Goal: Task Accomplishment & Management: Use online tool/utility

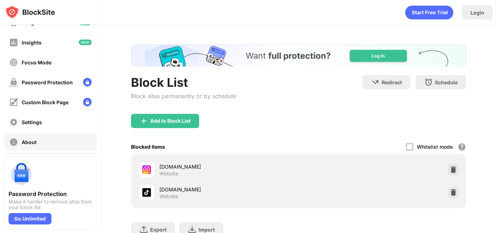
scroll to position [71, 0]
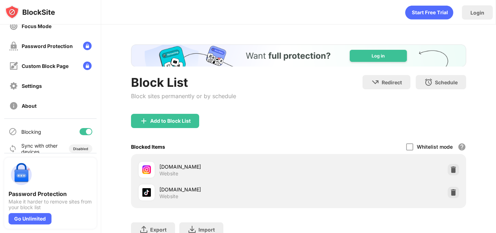
click at [86, 130] on div at bounding box center [89, 132] width 6 height 6
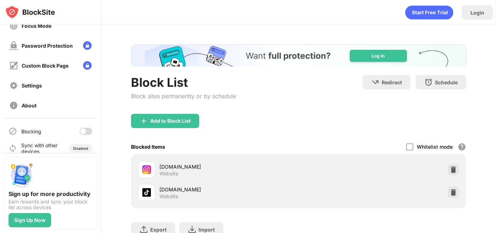
scroll to position [79, 0]
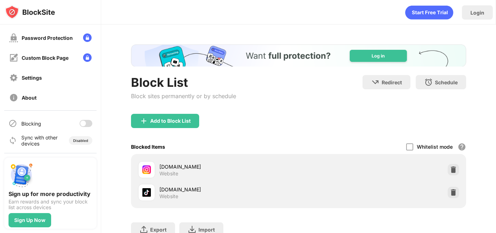
click at [80, 122] on div at bounding box center [83, 123] width 6 height 6
